Goal: Transaction & Acquisition: Download file/media

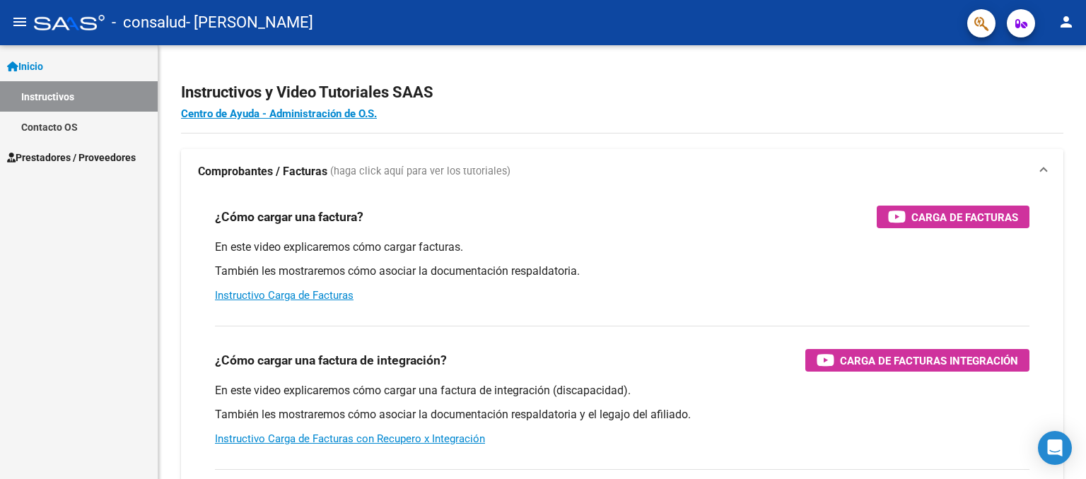
click at [42, 150] on span "Prestadores / Proveedores" at bounding box center [71, 158] width 129 height 16
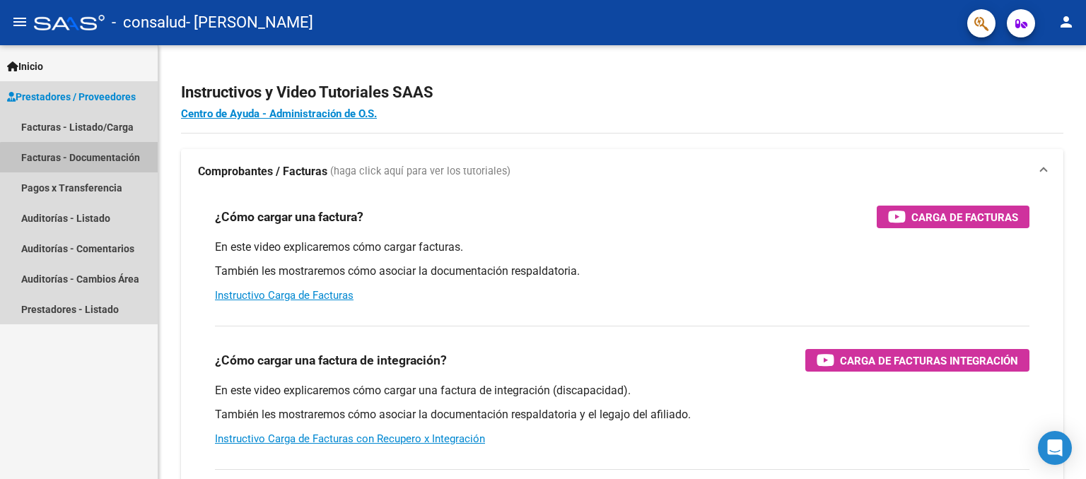
click at [100, 164] on link "Facturas - Documentación" at bounding box center [79, 157] width 158 height 30
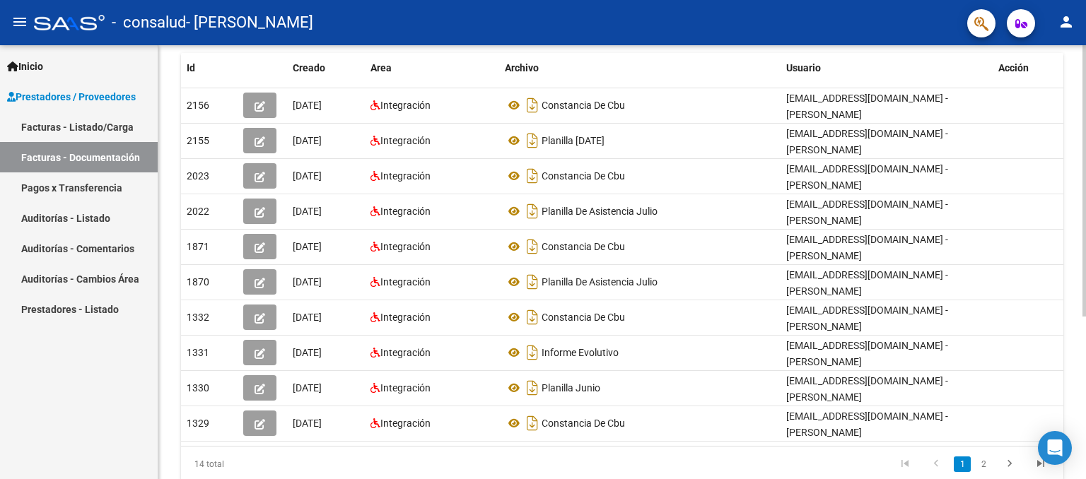
scroll to position [251, 0]
click at [1085, 281] on div at bounding box center [1085, 318] width 4 height 272
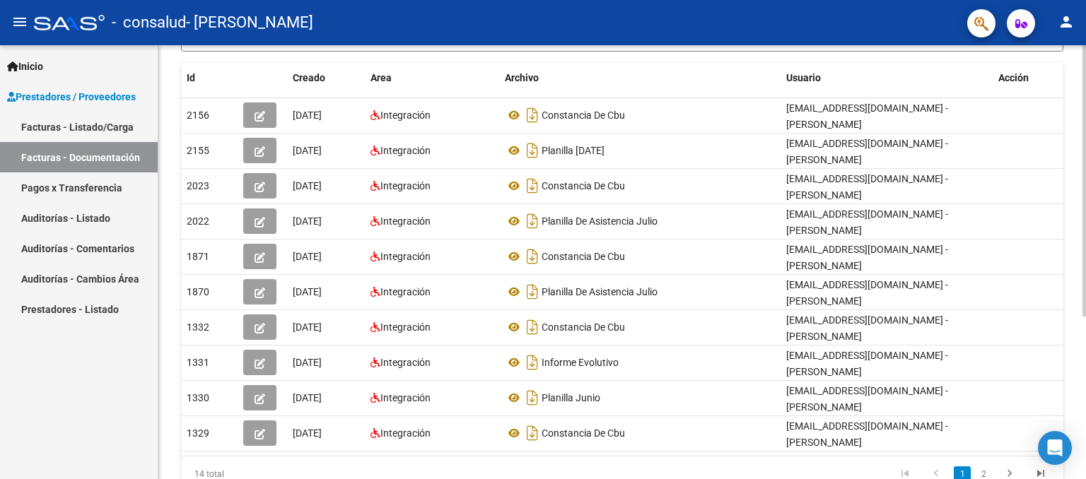
scroll to position [243, 0]
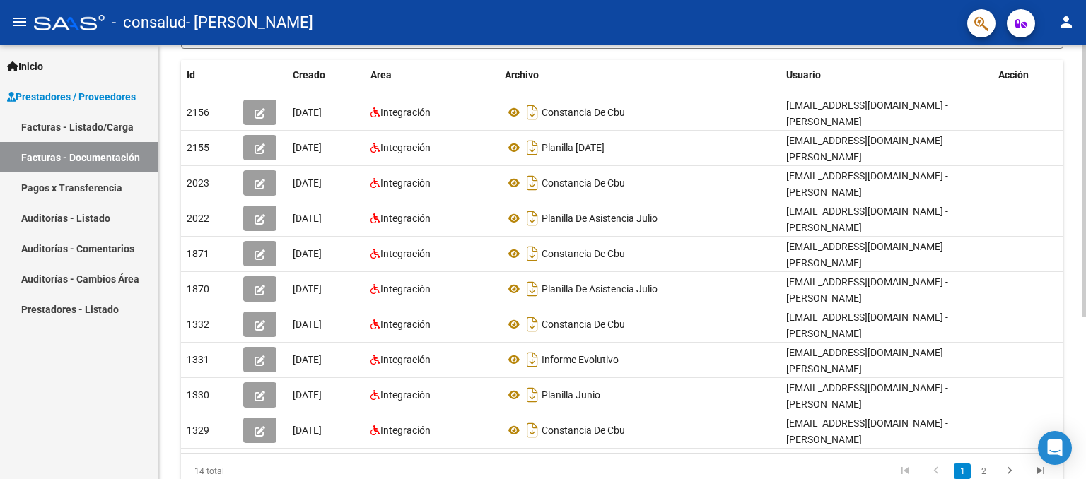
click at [1085, 218] on div at bounding box center [1085, 313] width 4 height 272
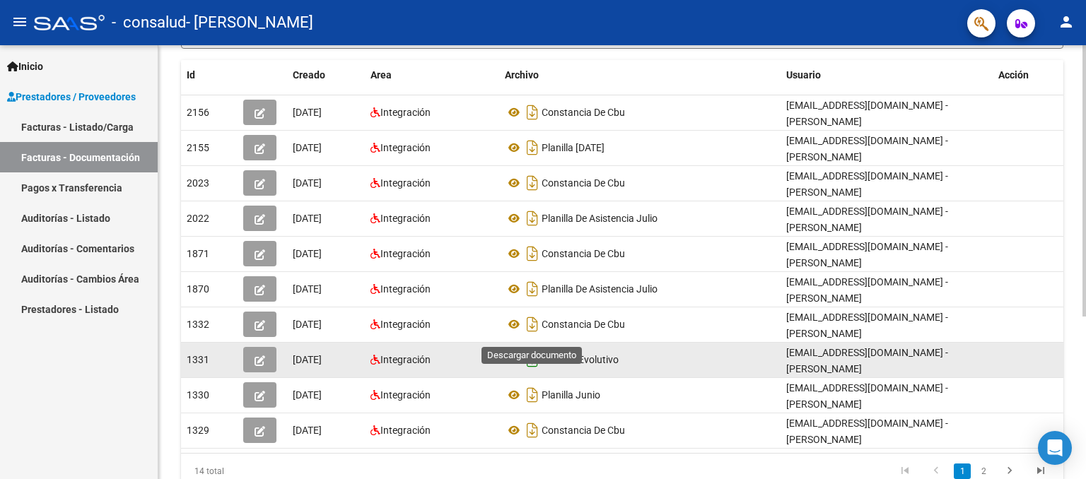
click at [530, 349] on icon "Descargar documento" at bounding box center [532, 360] width 18 height 23
click at [1010, 465] on icon "go to next page" at bounding box center [1010, 473] width 18 height 17
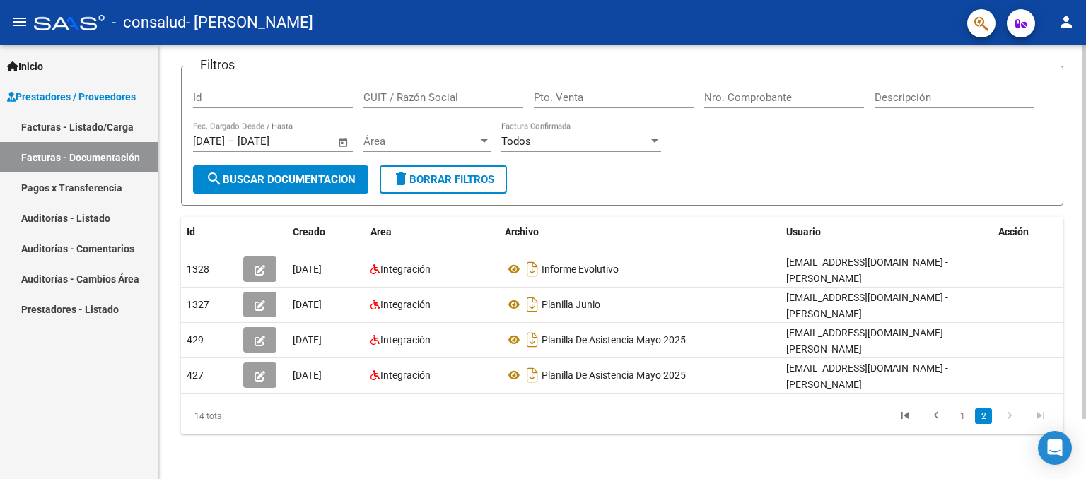
scroll to position [69, 0]
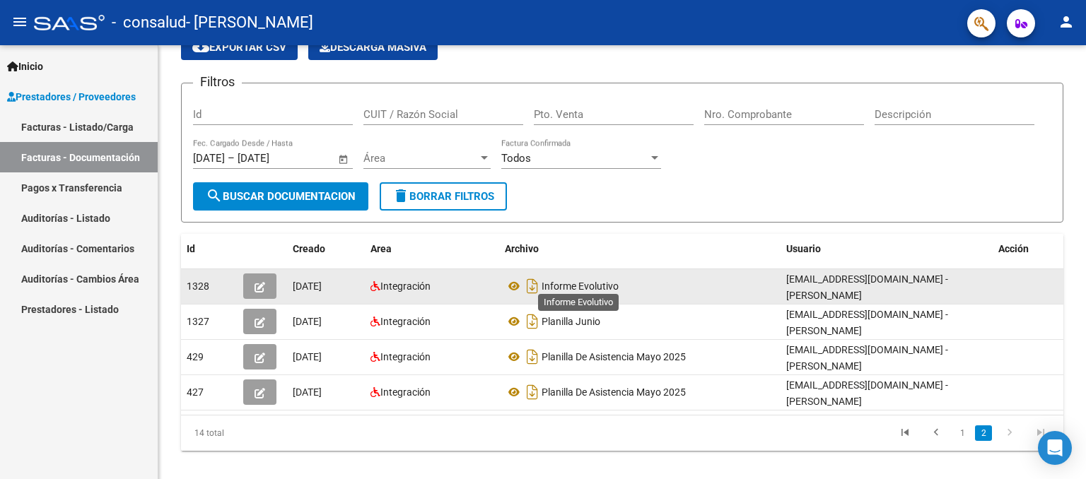
click at [600, 284] on span "Informe Evolutivo" at bounding box center [580, 286] width 77 height 11
click at [533, 278] on icon "Descargar documento" at bounding box center [532, 286] width 18 height 23
click at [529, 282] on icon "Descargar documento" at bounding box center [532, 286] width 18 height 23
